Goal: Task Accomplishment & Management: Manage account settings

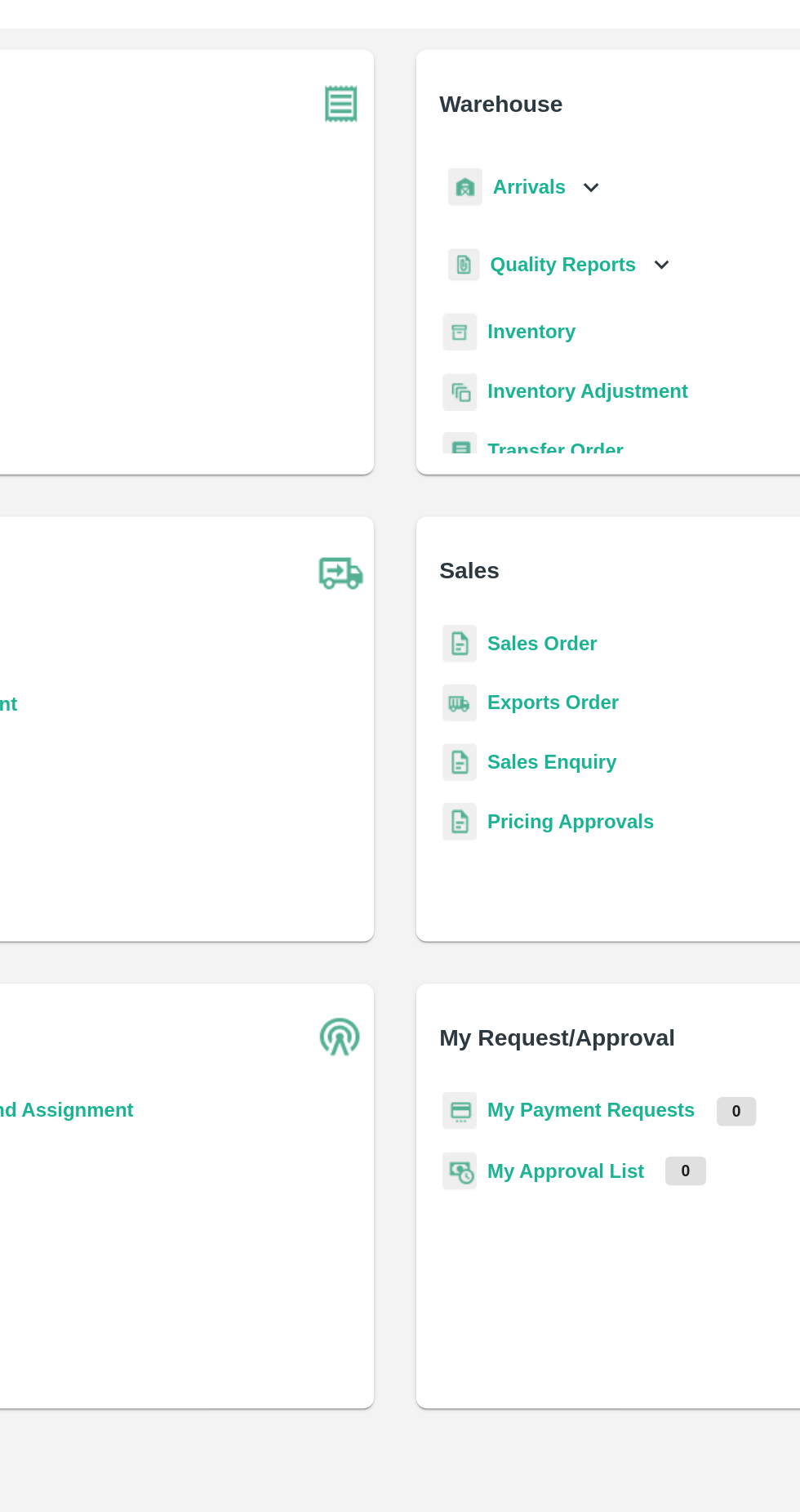
click at [531, 509] on b "Exports Order" at bounding box center [497, 505] width 82 height 13
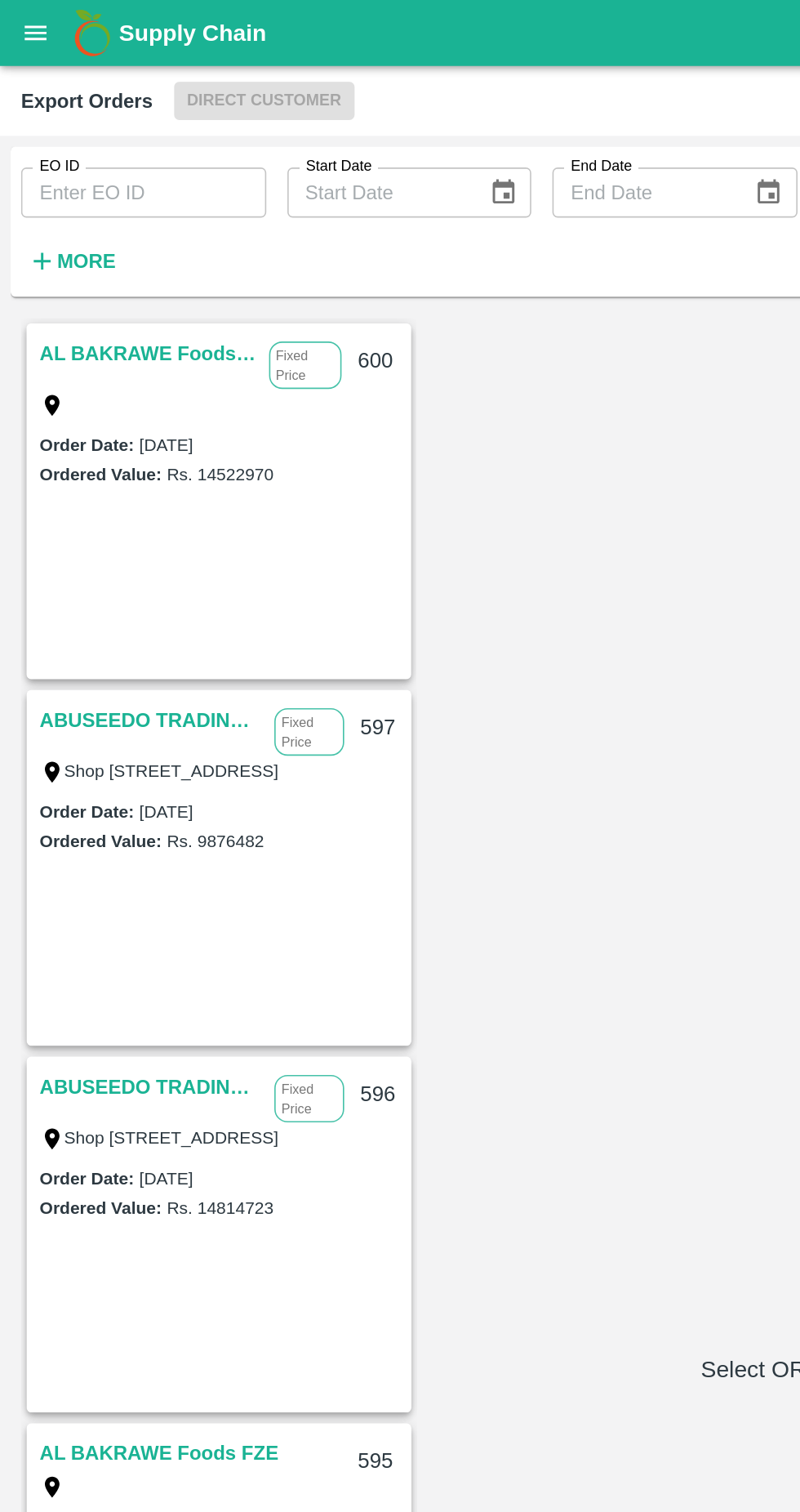
click at [84, 120] on input "EO ID" at bounding box center [89, 119] width 152 height 31
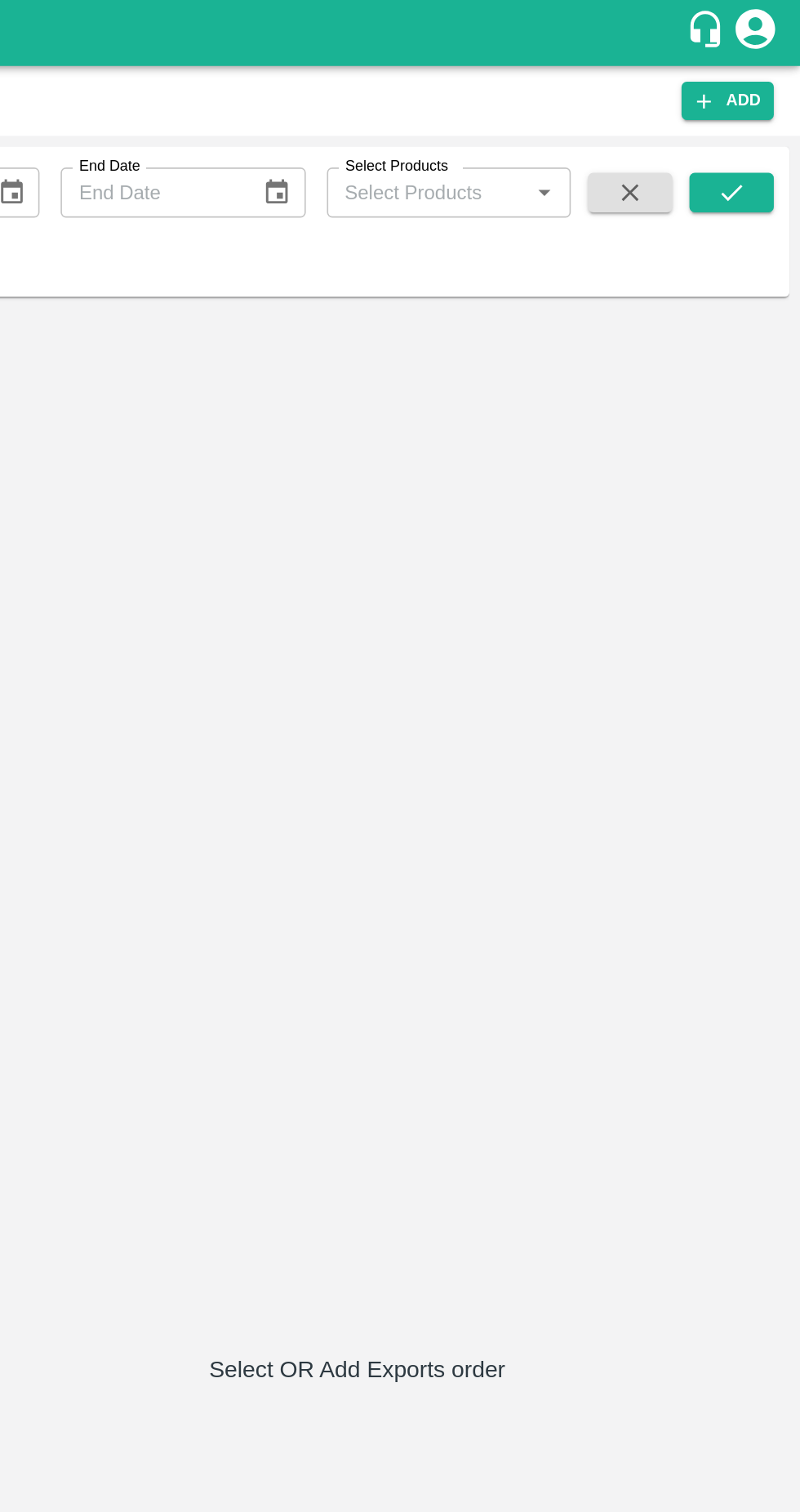
type input "557"
click at [754, 118] on icon "submit" at bounding box center [757, 119] width 18 height 18
click at [770, 127] on button "submit" at bounding box center [758, 119] width 52 height 24
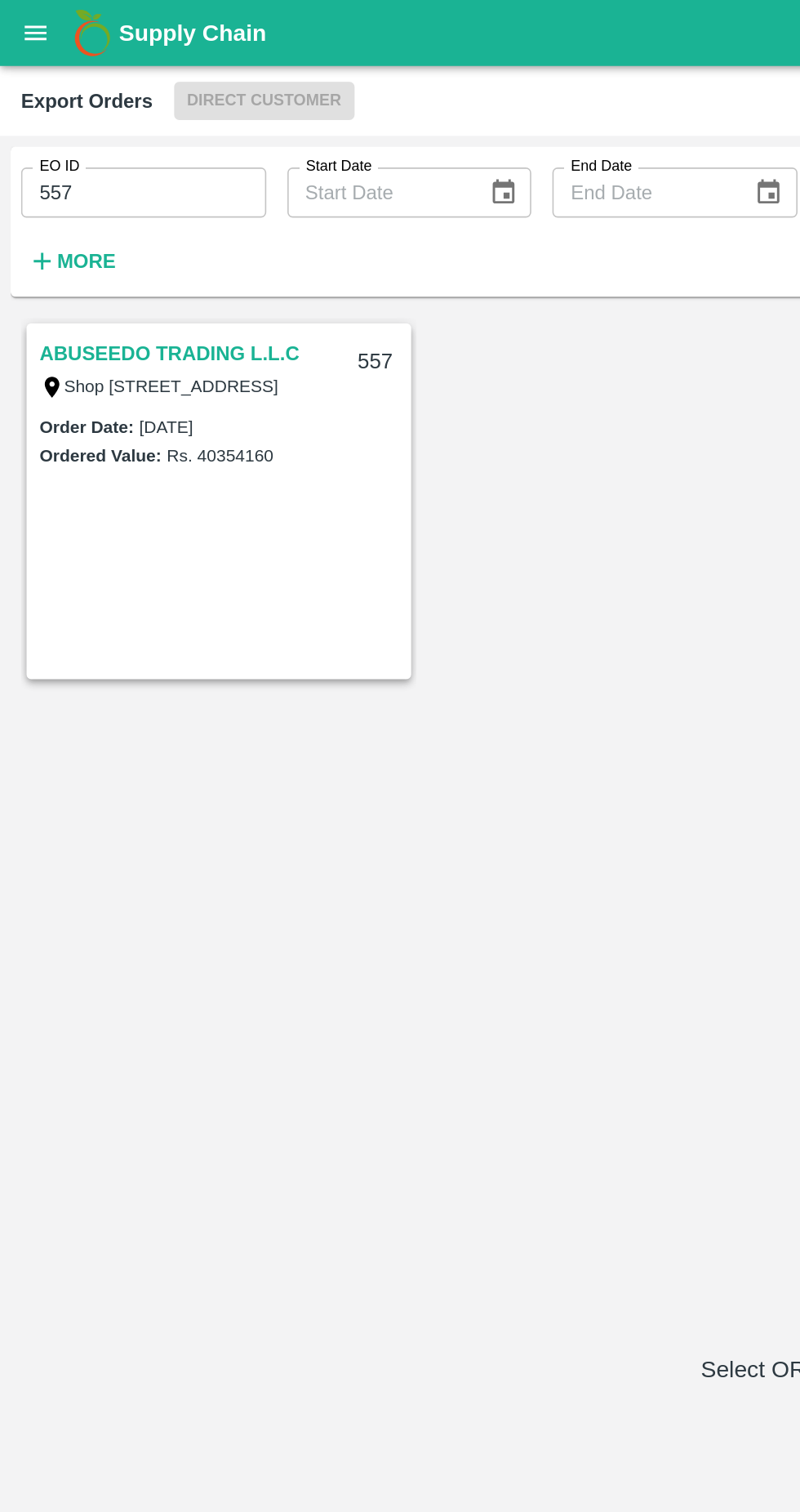
click at [95, 214] on link "ABUSEEDO TRADING L.L.C" at bounding box center [105, 218] width 161 height 21
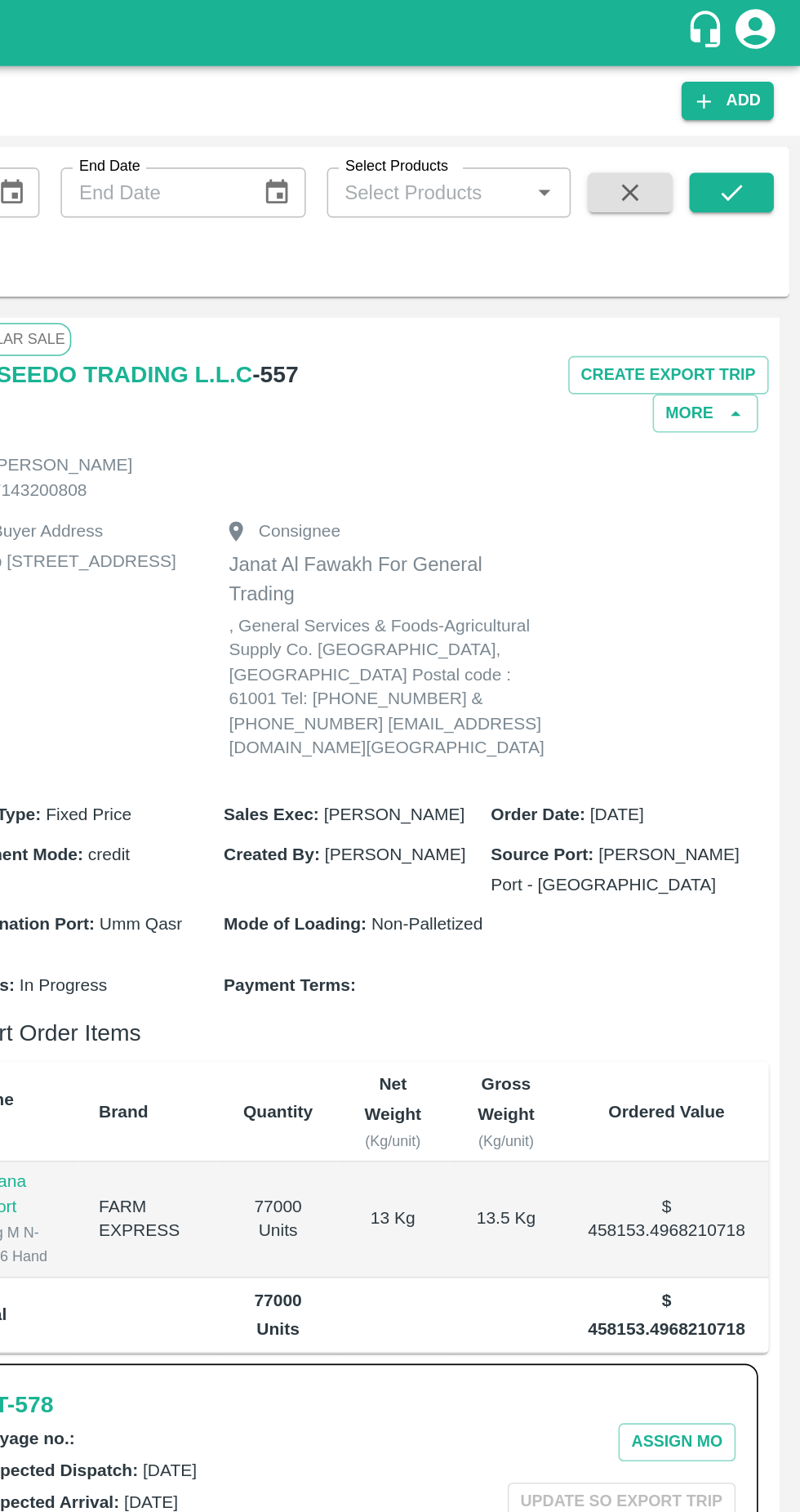
click at [757, 256] on icon "button" at bounding box center [760, 256] width 7 height 3
click at [744, 259] on button "More" at bounding box center [741, 256] width 65 height 24
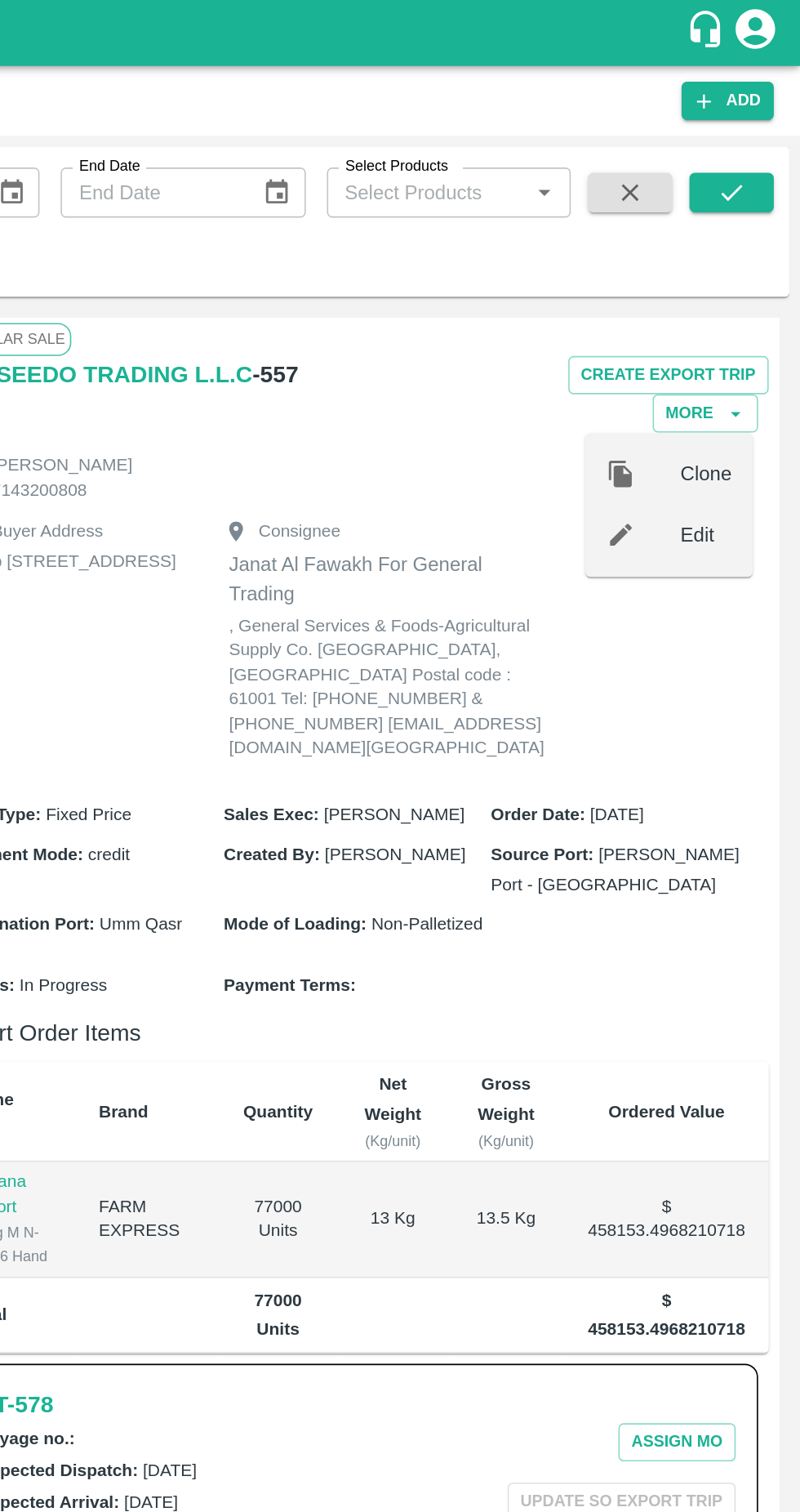
click at [738, 333] on span "Edit" at bounding box center [742, 331] width 32 height 18
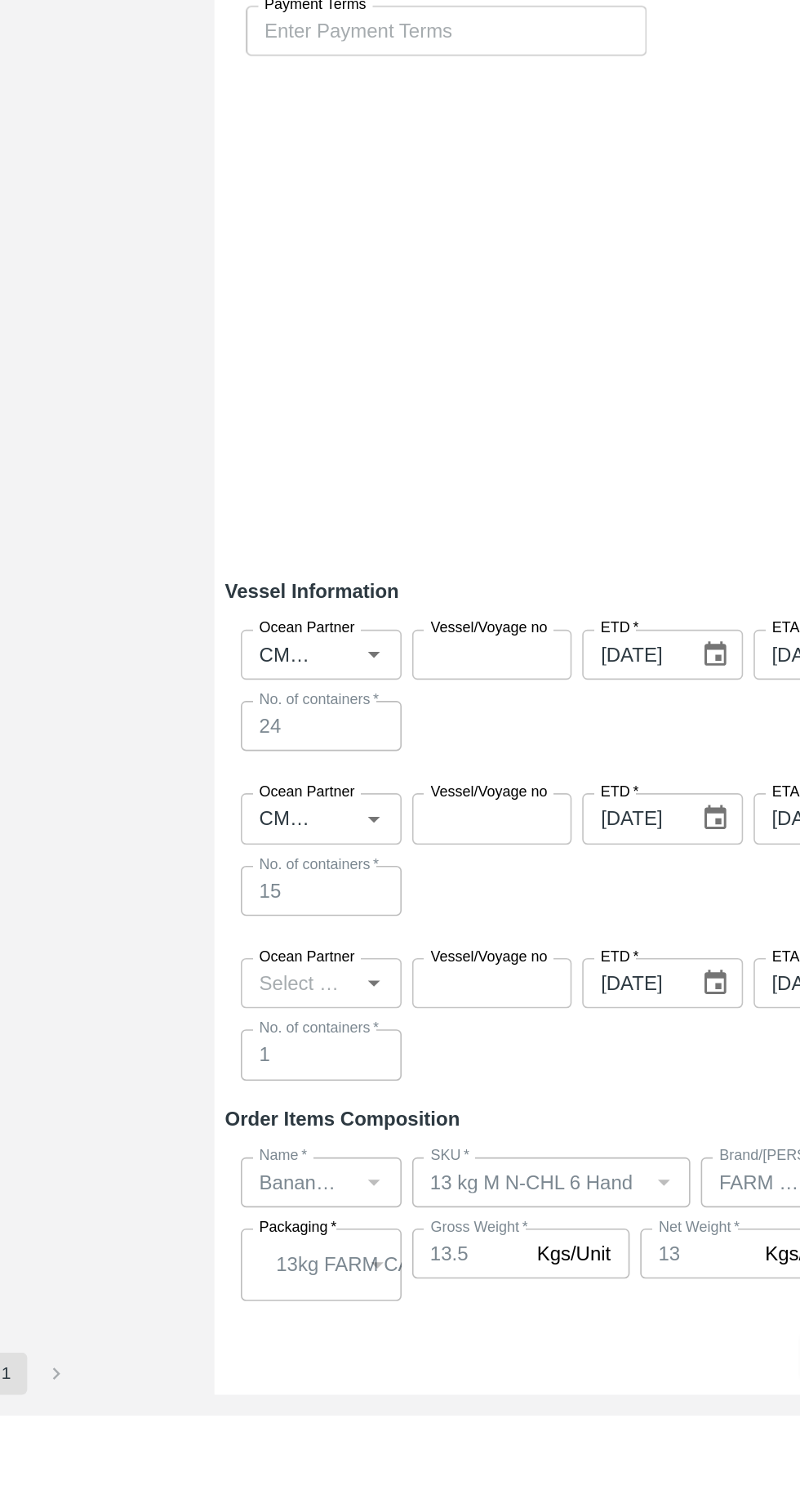
click at [343, 1234] on input "Ocean Partner" at bounding box center [317, 1244] width 63 height 21
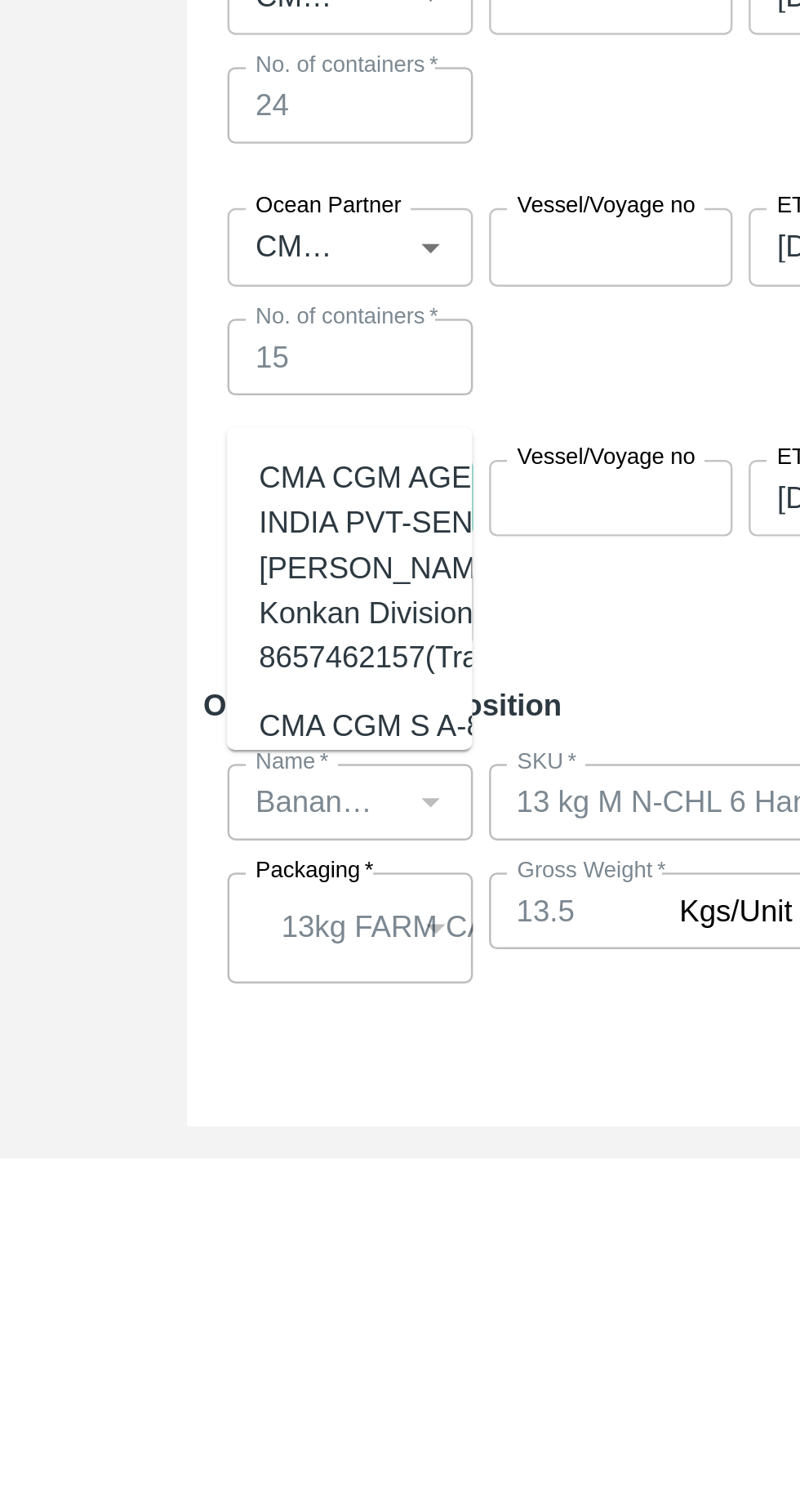
type input "cma c"
click at [338, 1256] on div "CMA CGM AGENCIES INDIA PVT-SENAPATI [PERSON_NAME], Konkan Division-8657462157(T…" at bounding box center [363, 1273] width 138 height 91
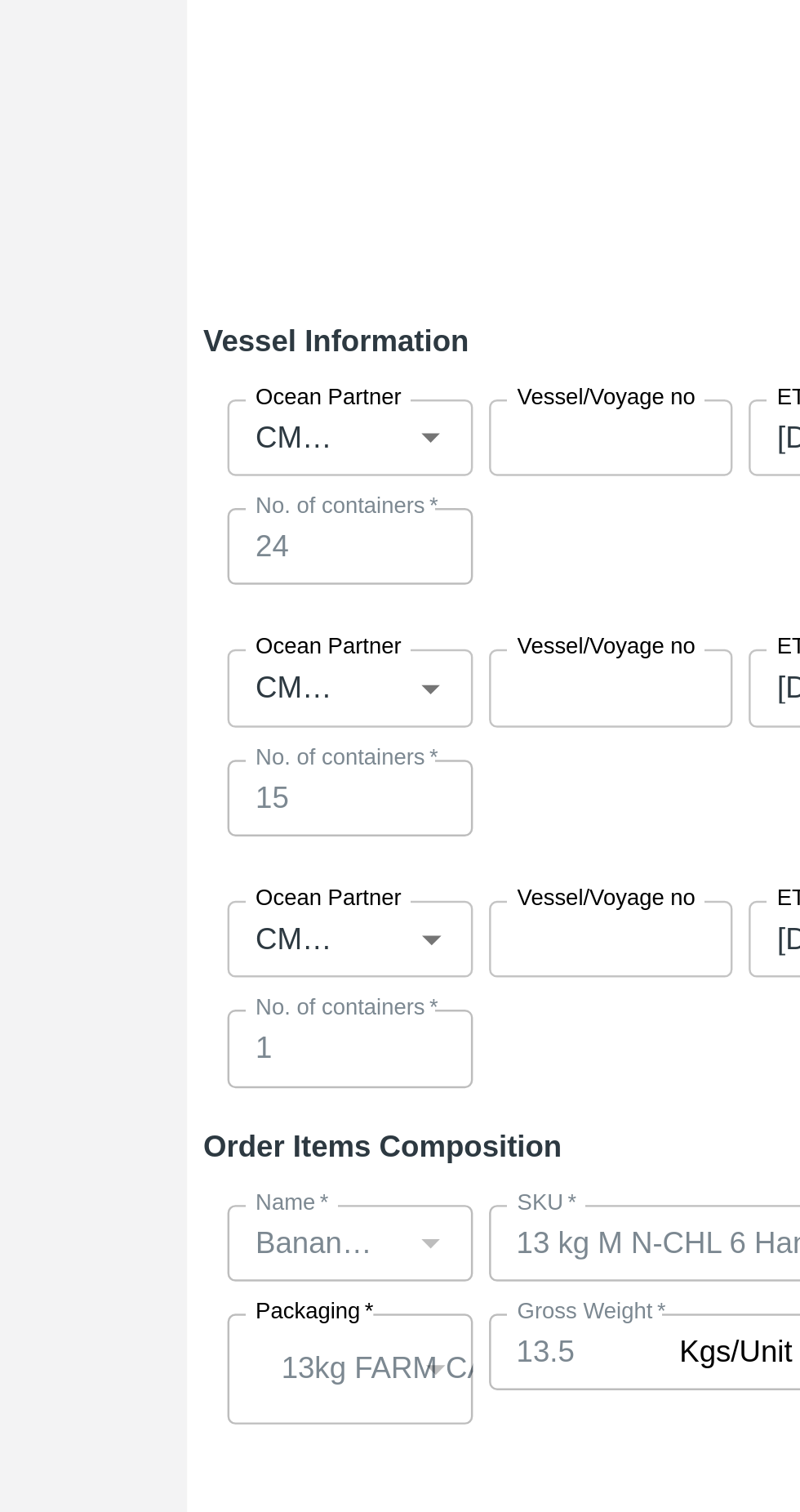
click at [321, 1234] on input "Ocean Partner" at bounding box center [306, 1244] width 41 height 21
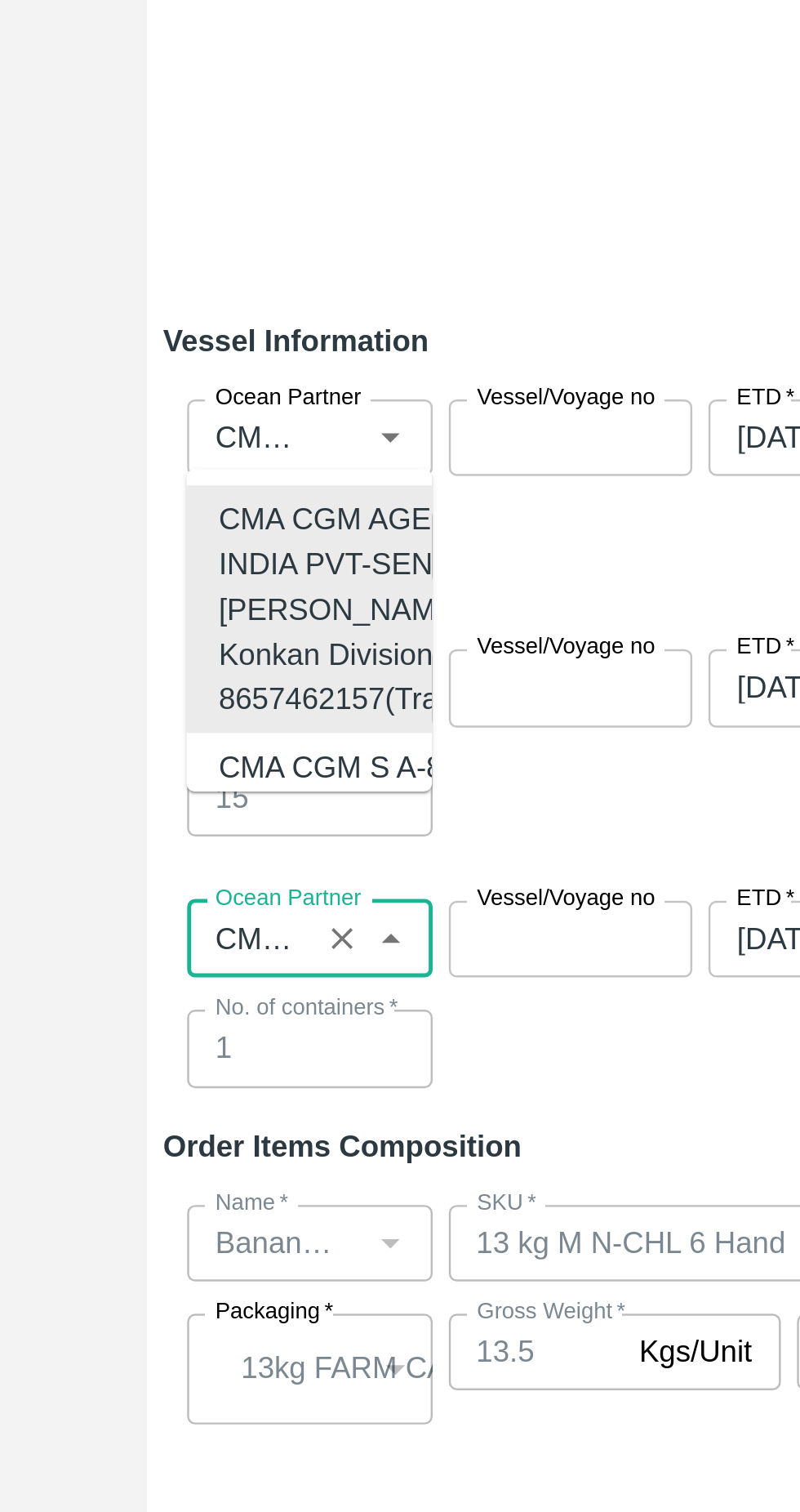
click at [418, 1131] on div "Ocean Partner Ocean Partner Vessel/Voyage no Vessel/Voyage no ETD   * [DATE] ET…" at bounding box center [526, 1164] width 509 height 102
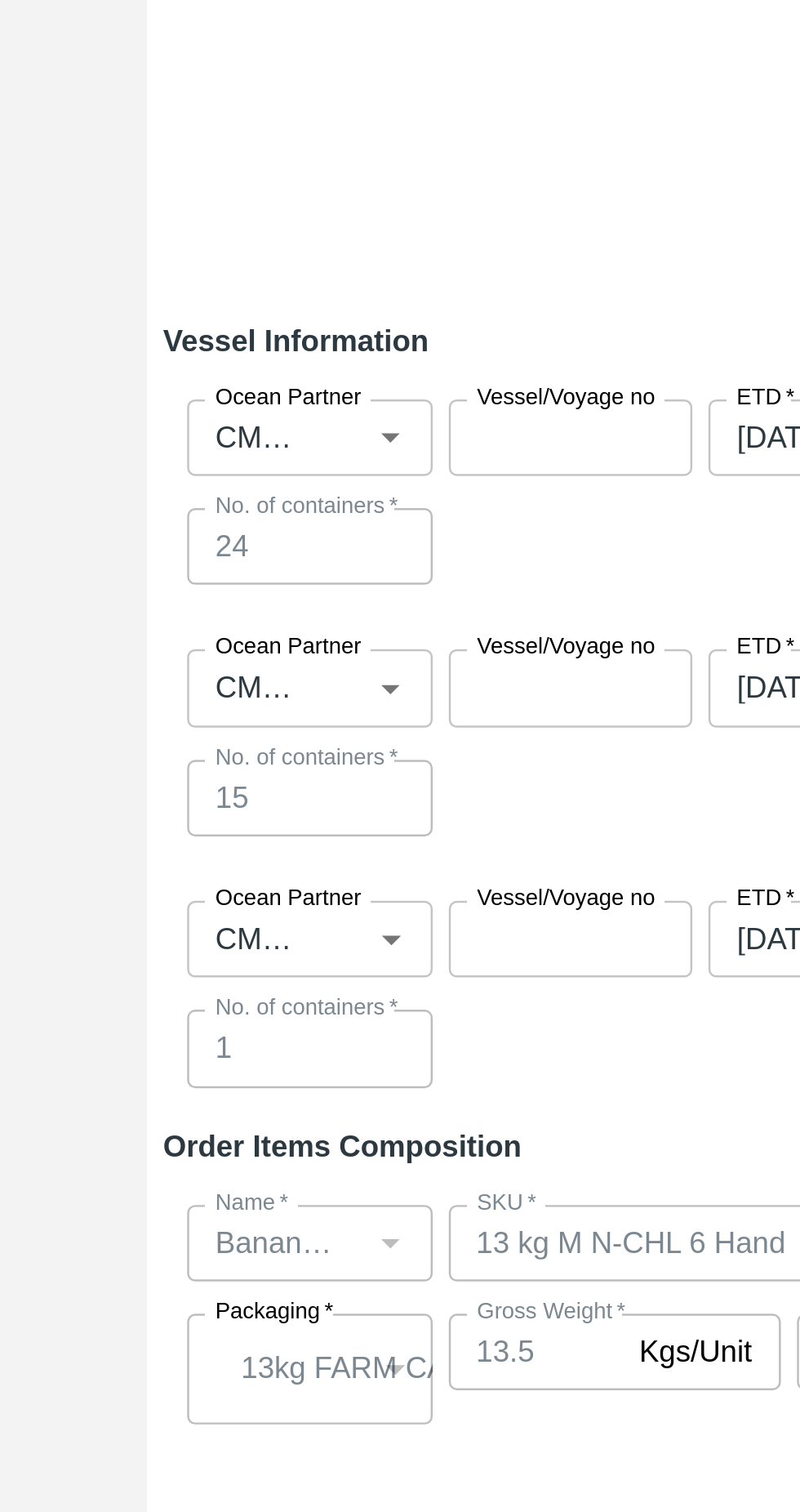
click at [321, 1234] on input "Ocean Partner" at bounding box center [306, 1244] width 41 height 21
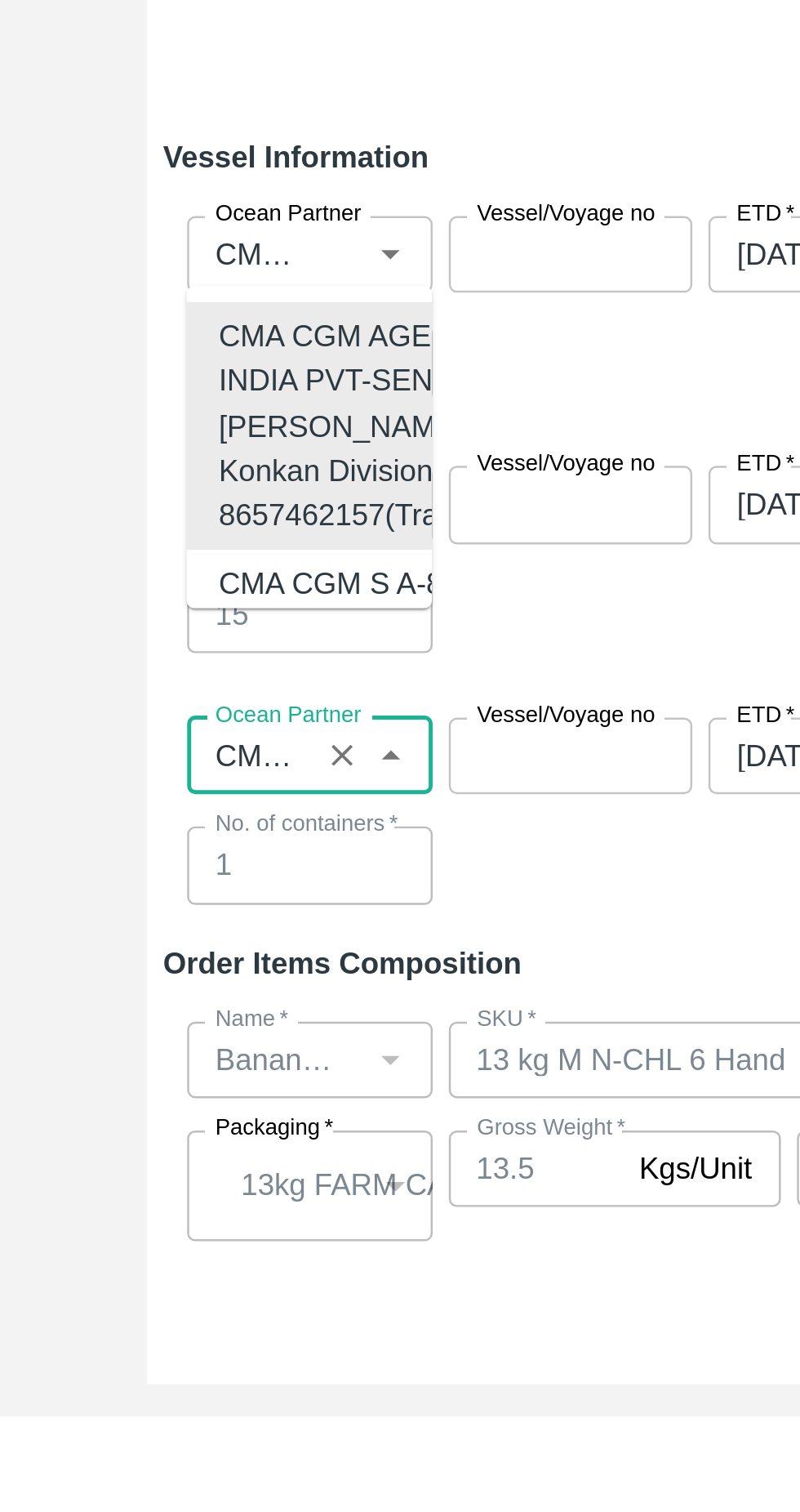
click at [426, 1137] on div "Ocean Partner Ocean Partner Vessel/Voyage no Vessel/Voyage no ETD   * [DATE] ET…" at bounding box center [526, 1164] width 509 height 102
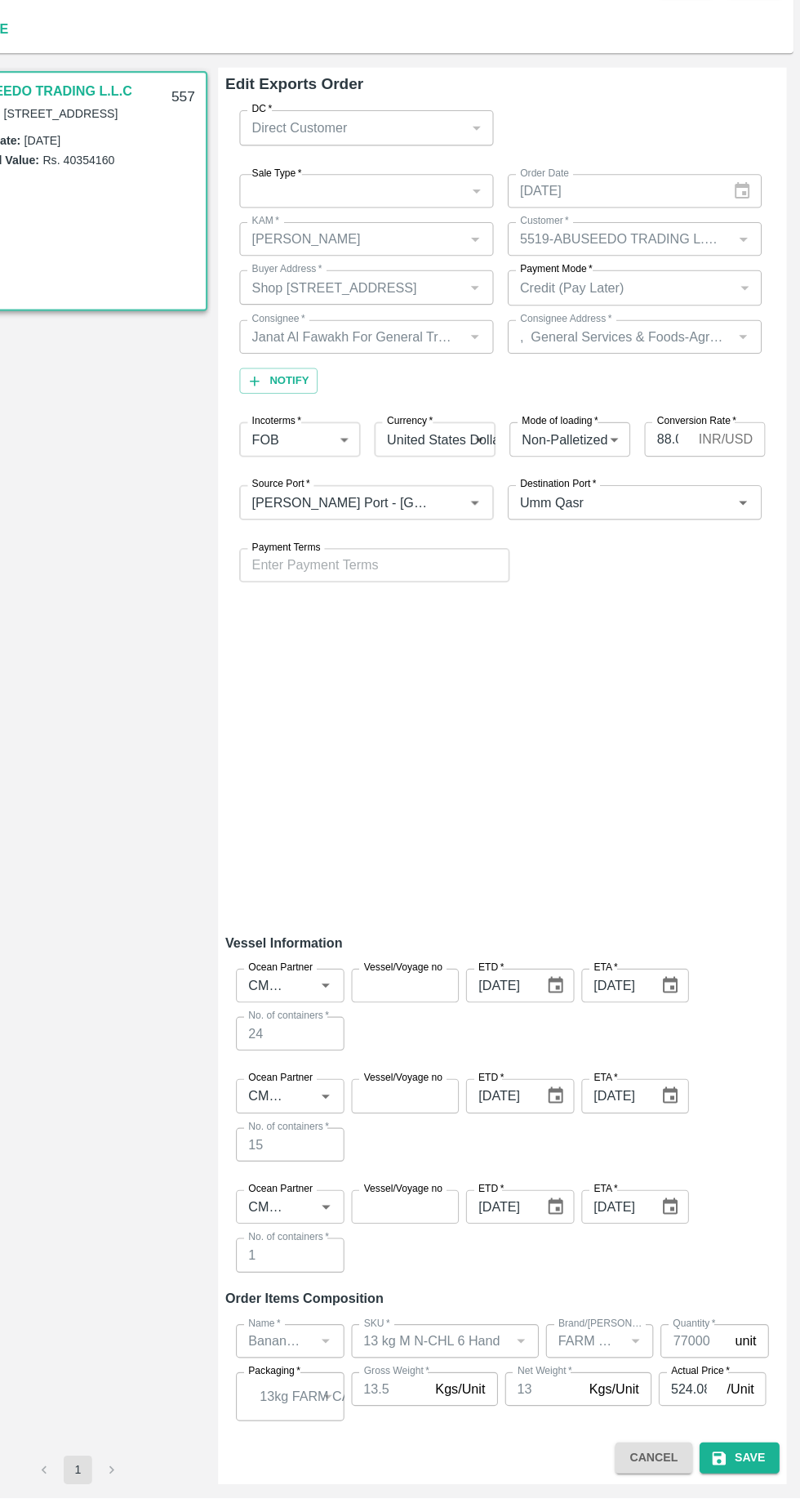
click at [778, 1474] on button "Save" at bounding box center [744, 1475] width 73 height 29
